Goal: Task Accomplishment & Management: Use online tool/utility

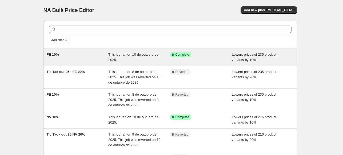
click at [74, 54] on div "FE 10%" at bounding box center [78, 57] width 62 height 11
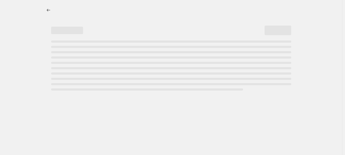
select select "percentage"
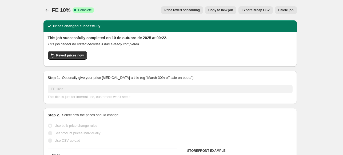
select select "collection"
click at [65, 54] on span "Revert prices now" at bounding box center [69, 55] width 27 height 4
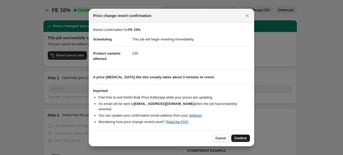
click at [240, 138] on button "Confirm" at bounding box center [240, 138] width 19 height 7
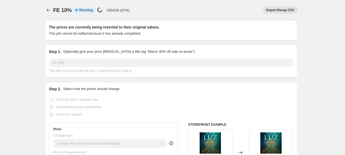
select select "percentage"
select select "collection"
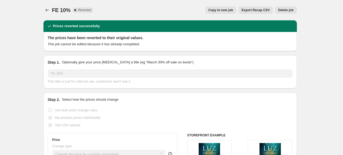
click at [230, 11] on span "Copy to new job" at bounding box center [220, 10] width 25 height 4
select select "percentage"
select select "collection"
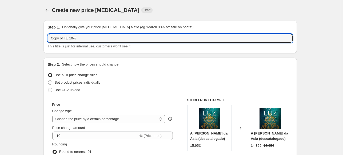
drag, startPoint x: 65, startPoint y: 38, endPoint x: 32, endPoint y: 35, distance: 33.2
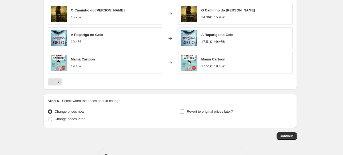
scroll to position [437, 0]
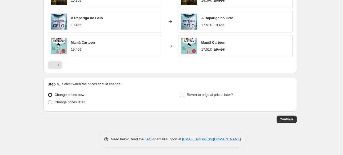
type input "FE 10%"
click at [184, 95] on input "Revert to original prices later?" at bounding box center [182, 95] width 4 height 4
checkbox input "true"
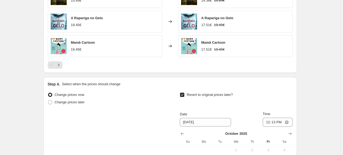
scroll to position [528, 0]
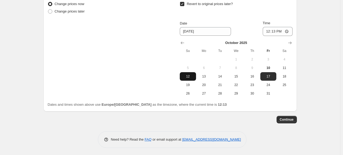
click at [186, 74] on span "12" at bounding box center [188, 76] width 12 height 4
type input "[DATE]"
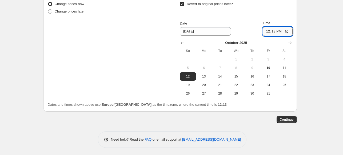
click at [275, 32] on input "12:13" at bounding box center [278, 31] width 30 height 9
type input "23:50"
click at [289, 120] on span "Continue" at bounding box center [287, 120] width 14 height 4
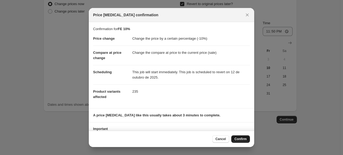
click at [235, 140] on span "Confirm" at bounding box center [240, 139] width 12 height 4
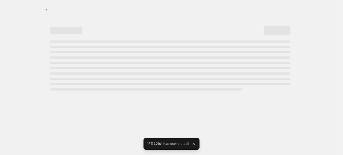
select select "percentage"
select select "collection"
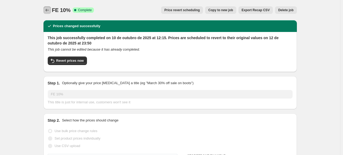
click at [50, 10] on icon "Price change jobs" at bounding box center [47, 9] width 5 height 5
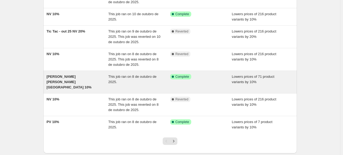
scroll to position [156, 0]
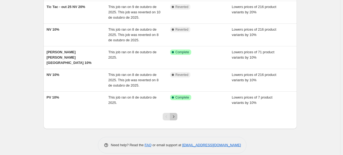
click at [175, 114] on icon "Next" at bounding box center [173, 116] width 5 height 5
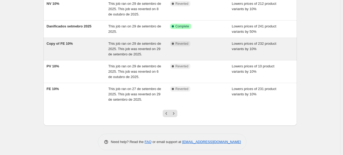
scroll to position [166, 0]
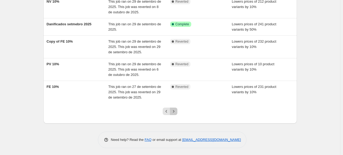
click at [176, 111] on icon "Next" at bounding box center [173, 111] width 5 height 5
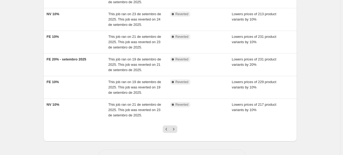
scroll to position [172, 0]
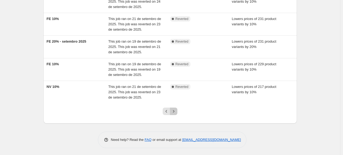
click at [175, 110] on icon "Next" at bounding box center [173, 111] width 5 height 5
click at [174, 111] on icon "Next" at bounding box center [173, 111] width 5 height 5
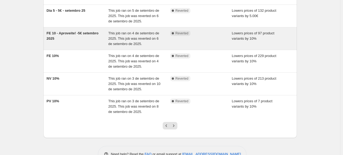
scroll to position [160, 0]
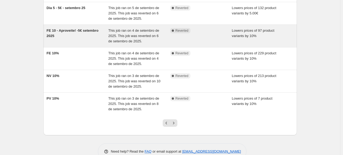
click at [80, 41] on div "FE 10 - Aproveite! -5€ setembro 2025" at bounding box center [78, 36] width 62 height 16
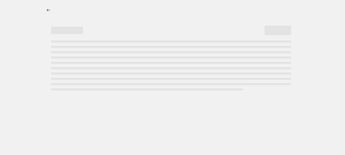
select select "percentage"
select select "collection"
select select "not_equal"
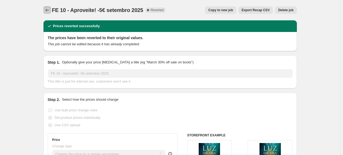
click at [49, 10] on icon "Price change jobs" at bounding box center [47, 9] width 5 height 5
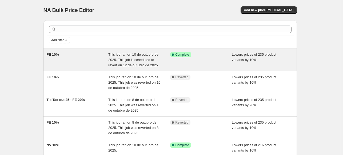
click at [78, 56] on div "FE 10%" at bounding box center [78, 60] width 62 height 16
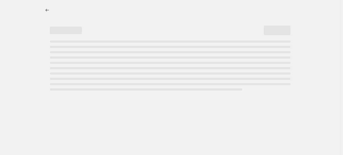
select select "percentage"
select select "collection"
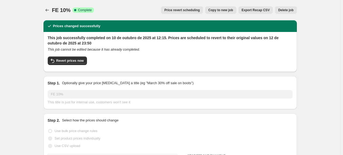
click at [222, 9] on span "Copy to new job" at bounding box center [220, 10] width 25 height 4
select select "percentage"
select select "collection"
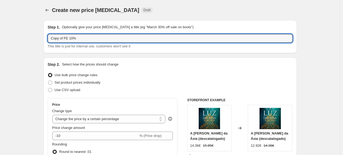
drag, startPoint x: 65, startPoint y: 38, endPoint x: 43, endPoint y: 38, distance: 21.3
click at [46, 38] on div "Step 1. Optionally give your price [MEDICAL_DATA] a title (eg "March 30% off sa…" at bounding box center [169, 36] width 253 height 33
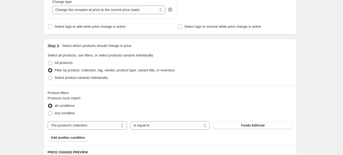
scroll to position [267, 0]
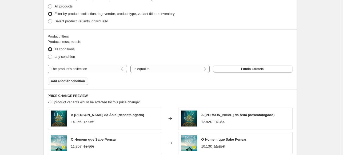
type input "FE 10%"
click at [76, 82] on span "Add another condition" at bounding box center [68, 81] width 34 height 4
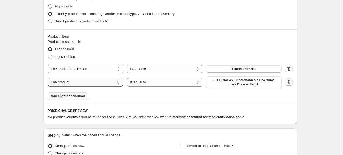
click at [84, 82] on select "The product The product's collection The product's tag The product's vendor The…" at bounding box center [86, 82] width 76 height 9
select select "collection"
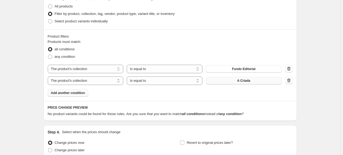
click at [252, 80] on button "A Criada" at bounding box center [244, 80] width 76 height 7
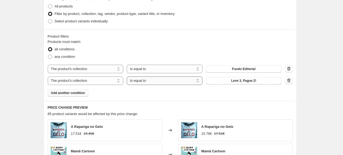
click at [143, 80] on select "Is equal to Is not equal to" at bounding box center [165, 80] width 76 height 9
select select "not_equal"
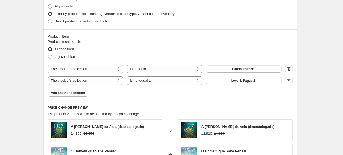
click at [146, 97] on div "Product filters Products must match: all conditions any condition The product T…" at bounding box center [169, 65] width 253 height 72
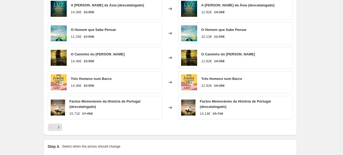
scroll to position [450, 0]
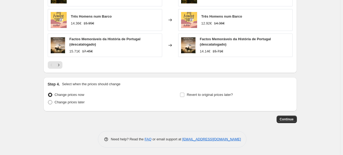
click at [51, 103] on span at bounding box center [50, 102] width 4 height 4
click at [48, 100] on input "Change prices later" at bounding box center [48, 100] width 0 height 0
radio input "true"
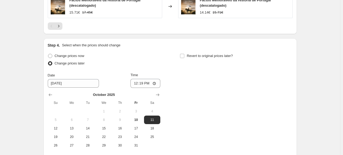
scroll to position [542, 0]
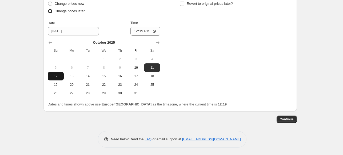
click at [61, 78] on span "12" at bounding box center [56, 76] width 12 height 4
type input "[DATE]"
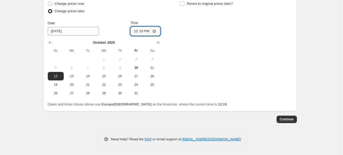
click at [143, 32] on input "12:19" at bounding box center [145, 31] width 30 height 9
type input "23:55"
click at [183, 2] on input "Revert to original prices later?" at bounding box center [182, 4] width 4 height 4
checkbox input "true"
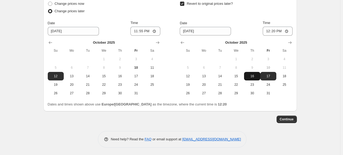
click at [255, 76] on span "16" at bounding box center [252, 76] width 12 height 4
type input "[DATE]"
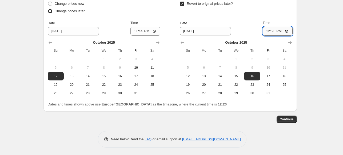
click at [275, 32] on input "12:20" at bounding box center [278, 31] width 30 height 9
type input "00:01"
click at [292, 119] on span "Continue" at bounding box center [287, 119] width 14 height 4
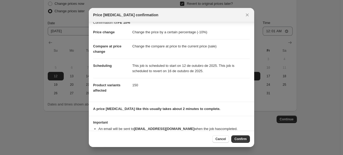
scroll to position [0, 0]
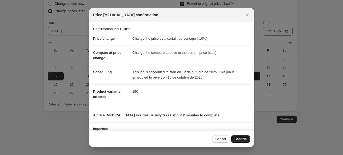
click at [245, 140] on span "Confirm" at bounding box center [240, 139] width 12 height 4
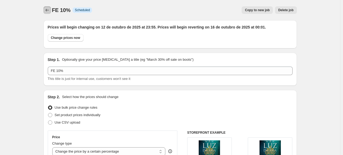
click at [47, 9] on icon "Price change jobs" at bounding box center [47, 9] width 5 height 5
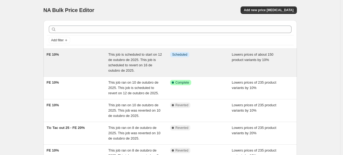
click at [84, 55] on div "FE 10%" at bounding box center [78, 62] width 62 height 21
select select "percentage"
select select "collection"
select select "not_equal"
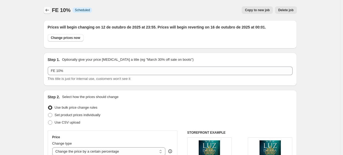
click at [46, 9] on icon "Price change jobs" at bounding box center [47, 9] width 5 height 5
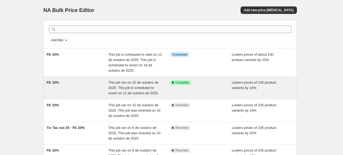
click at [90, 85] on div "FE 10%" at bounding box center [78, 88] width 62 height 16
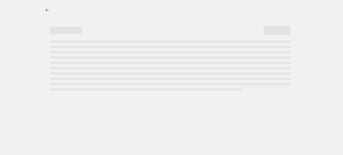
select select "percentage"
select select "collection"
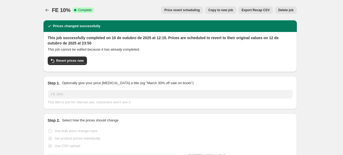
click at [185, 12] on span "Price revert scheduling" at bounding box center [181, 10] width 35 height 4
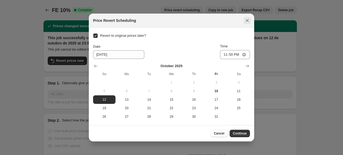
click at [247, 21] on icon "Close" at bounding box center [246, 20] width 5 height 5
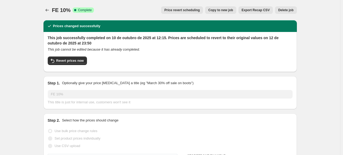
click at [229, 9] on span "Copy to new job" at bounding box center [220, 10] width 25 height 4
select select "percentage"
select select "collection"
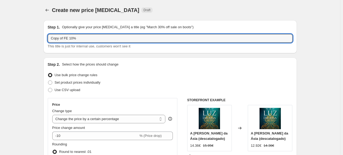
drag, startPoint x: 66, startPoint y: 39, endPoint x: 43, endPoint y: 38, distance: 23.2
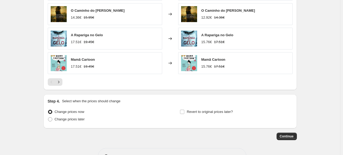
scroll to position [437, 0]
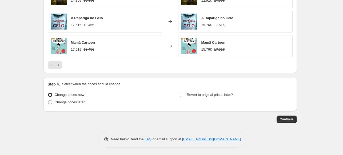
type input "FE 10%"
click at [51, 102] on span at bounding box center [50, 102] width 4 height 4
click at [48, 100] on input "Change prices later" at bounding box center [48, 100] width 0 height 0
radio input "true"
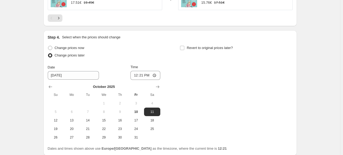
scroll to position [528, 0]
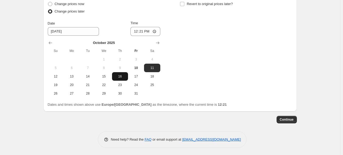
click at [120, 77] on span "16" at bounding box center [120, 76] width 12 height 4
type input "[DATE]"
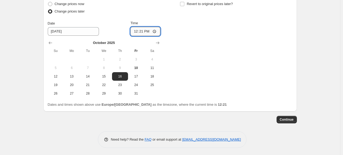
click at [144, 31] on input "12:21" at bounding box center [145, 31] width 30 height 9
type input "00:06"
click at [283, 119] on span "Continue" at bounding box center [287, 120] width 14 height 4
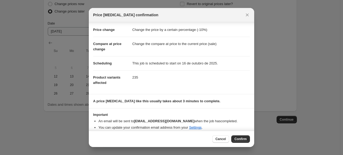
scroll to position [13, 0]
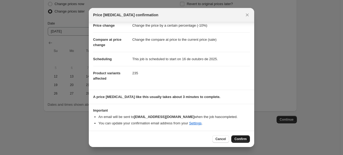
click at [244, 138] on span "Confirm" at bounding box center [240, 139] width 12 height 4
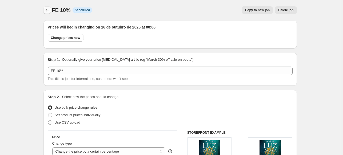
click at [45, 11] on button "Price change jobs" at bounding box center [46, 9] width 7 height 7
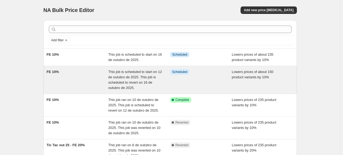
click at [89, 81] on div "FE 10%" at bounding box center [78, 79] width 62 height 21
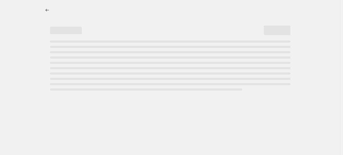
select select "percentage"
select select "collection"
select select "not_equal"
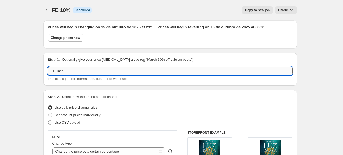
click at [71, 73] on input "FE 10%" at bounding box center [170, 71] width 245 height 9
type input "FE 10% - L3,P2!"
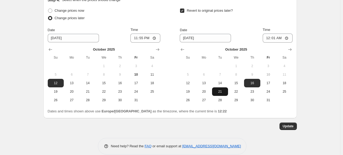
scroll to position [574, 0]
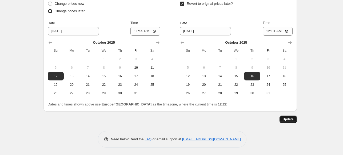
click at [293, 120] on span "Update" at bounding box center [288, 119] width 11 height 4
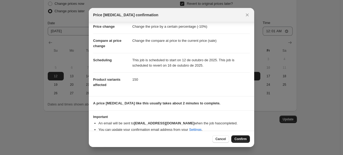
scroll to position [18, 0]
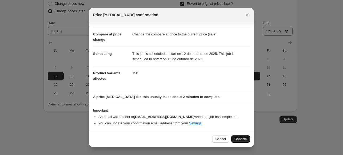
click at [243, 140] on span "Confirm" at bounding box center [240, 139] width 12 height 4
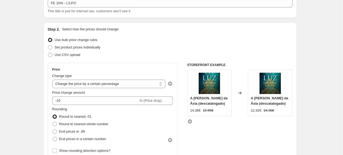
scroll to position [0, 0]
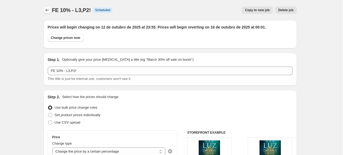
click at [45, 10] on button "Price change jobs" at bounding box center [46, 9] width 7 height 7
